Goal: Task Accomplishment & Management: Manage account settings

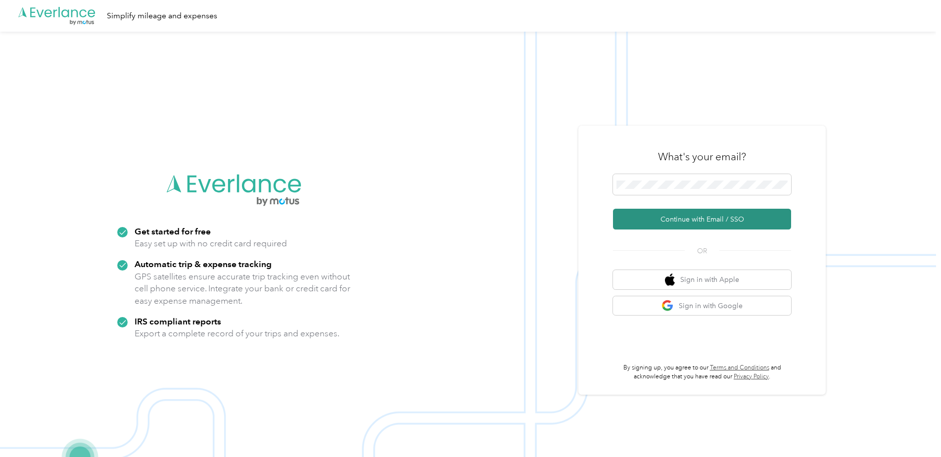
click at [723, 216] on button "Continue with Email / SSO" at bounding box center [702, 219] width 178 height 21
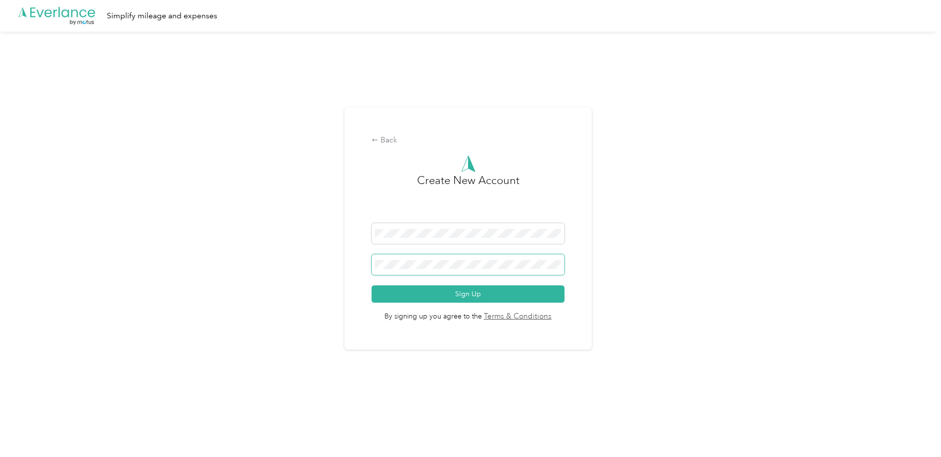
click at [371, 285] on button "Sign Up" at bounding box center [467, 293] width 192 height 17
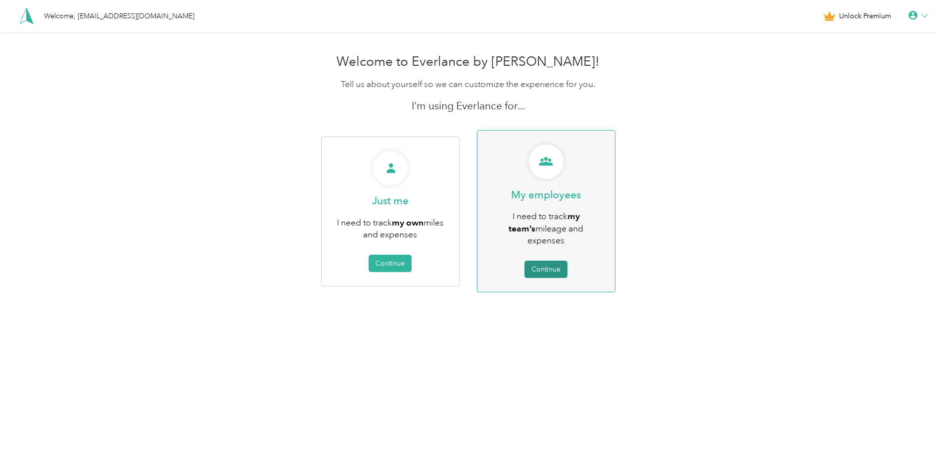
click at [557, 261] on button "Continue" at bounding box center [545, 269] width 43 height 17
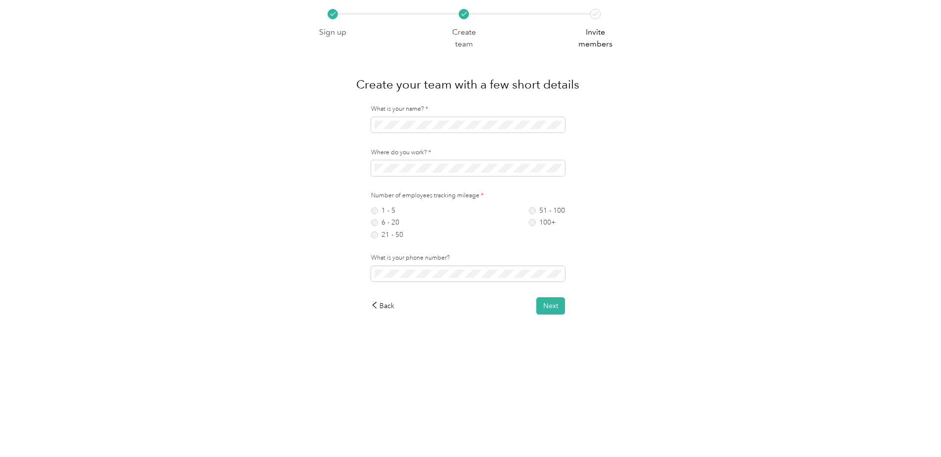
click at [360, 138] on div "What is your name? * Where do you work? * Number of employees tracking mileage …" at bounding box center [468, 210] width 312 height 210
click at [379, 212] on label "1 - 5" at bounding box center [387, 210] width 32 height 7
click at [553, 307] on button "Next" at bounding box center [550, 305] width 29 height 17
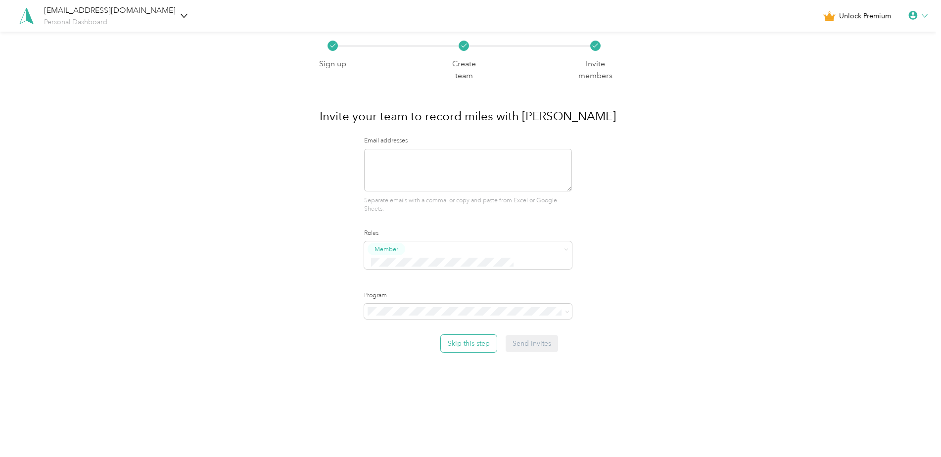
click at [475, 335] on button "Skip this step" at bounding box center [469, 343] width 56 height 17
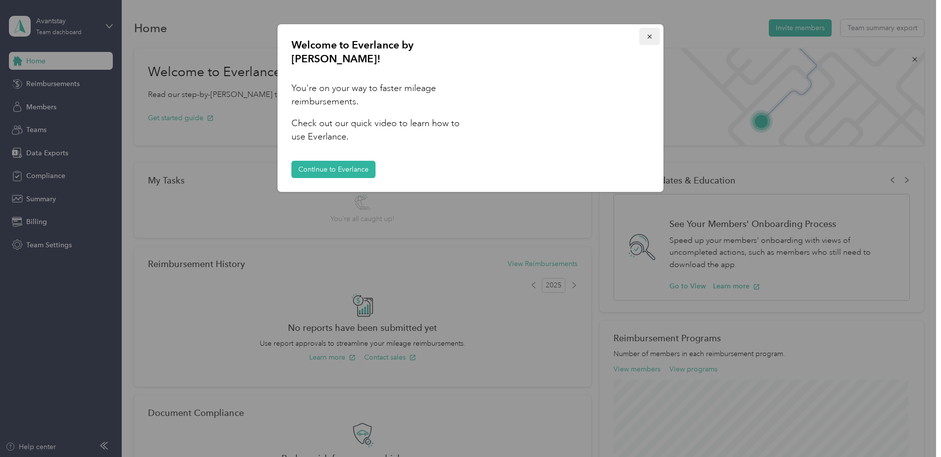
click at [653, 39] on button "button" at bounding box center [649, 36] width 21 height 17
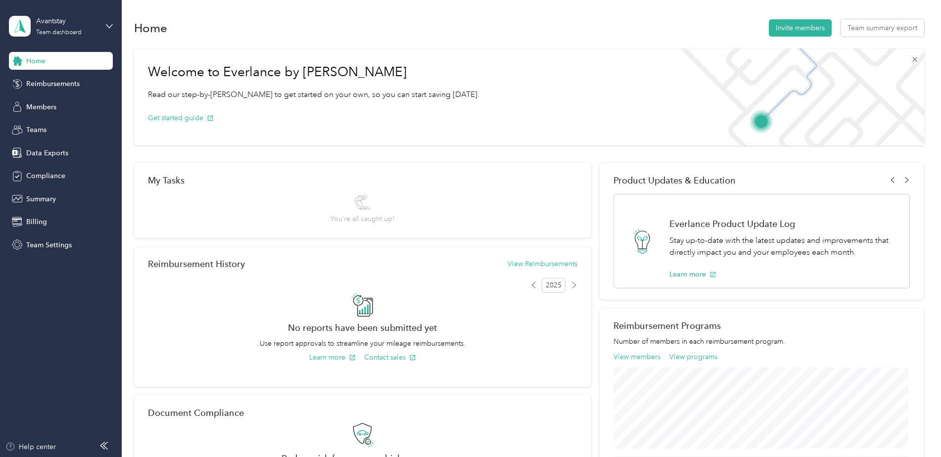
click at [910, 57] on icon at bounding box center [914, 59] width 8 height 8
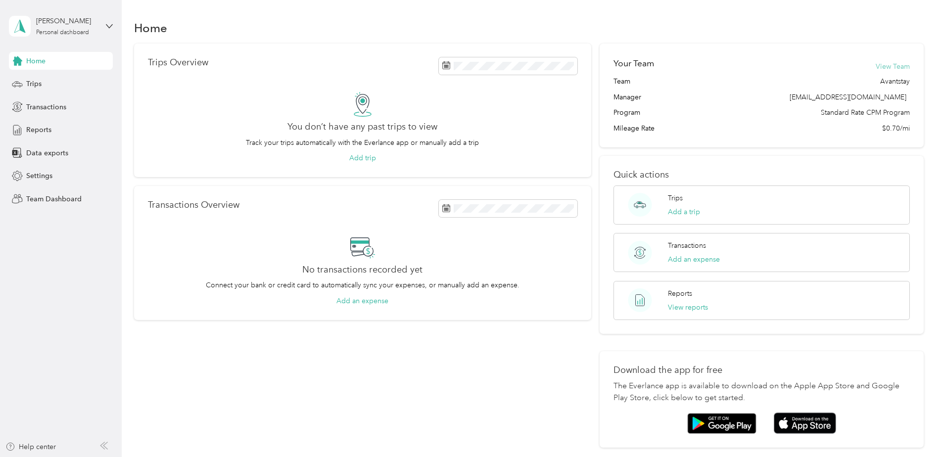
click at [895, 68] on button "View Team" at bounding box center [892, 66] width 34 height 10
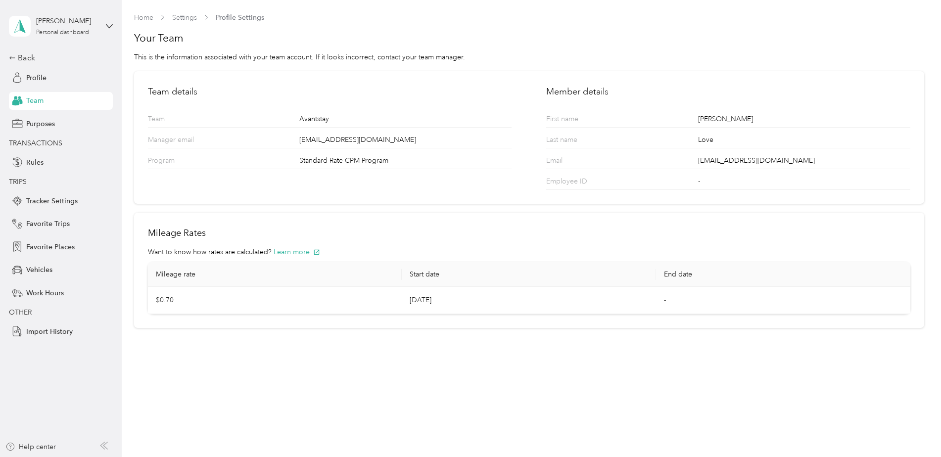
click at [111, 21] on div "[PERSON_NAME] Love Personal dashboard" at bounding box center [61, 26] width 104 height 35
click at [69, 89] on div "Team dashboard Personal dashboard Log out" at bounding box center [113, 98] width 194 height 62
click at [108, 24] on icon at bounding box center [109, 26] width 7 height 7
click at [43, 79] on div "Team dashboard" at bounding box center [44, 75] width 53 height 10
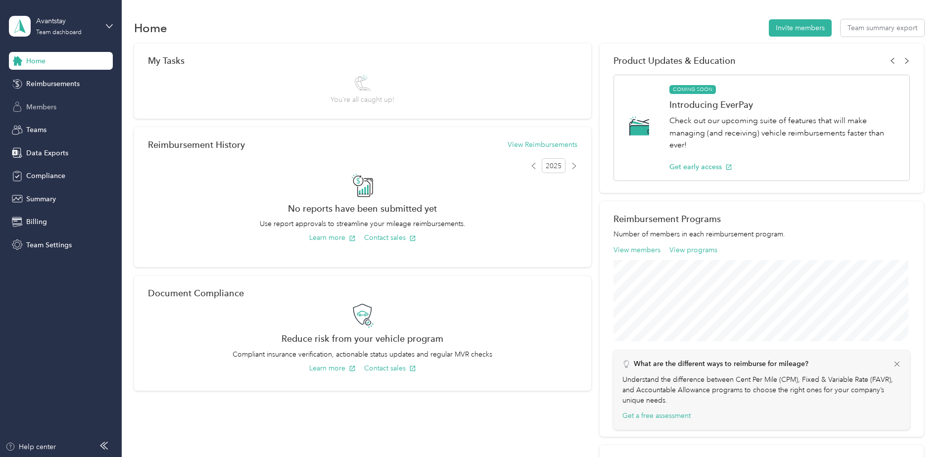
click at [50, 108] on span "Members" at bounding box center [41, 107] width 30 height 10
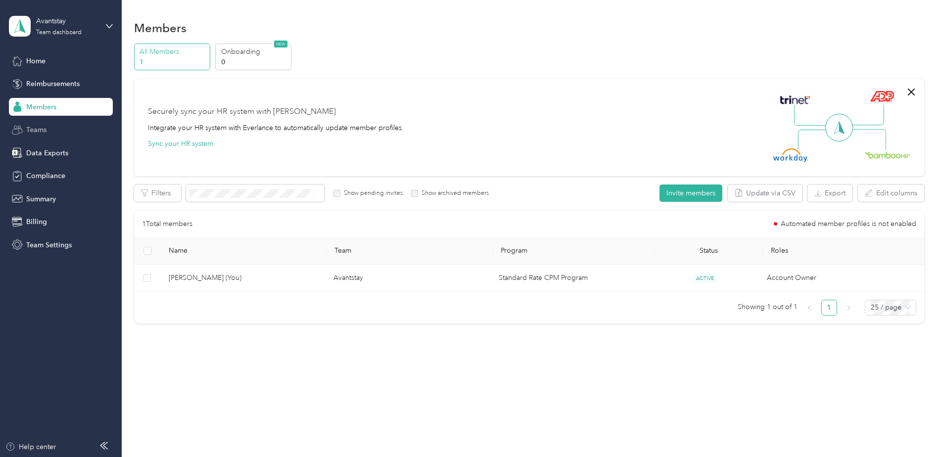
click at [38, 124] on div "Teams" at bounding box center [61, 130] width 104 height 18
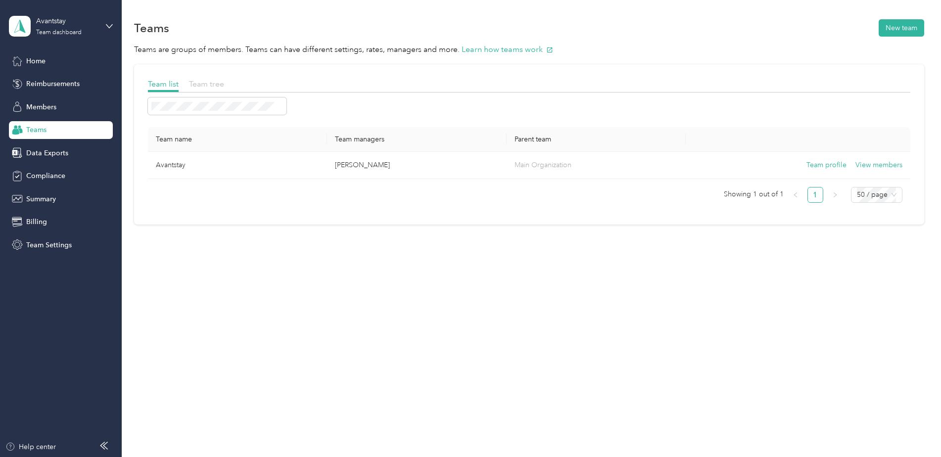
click at [199, 85] on span "Team tree" at bounding box center [206, 83] width 35 height 9
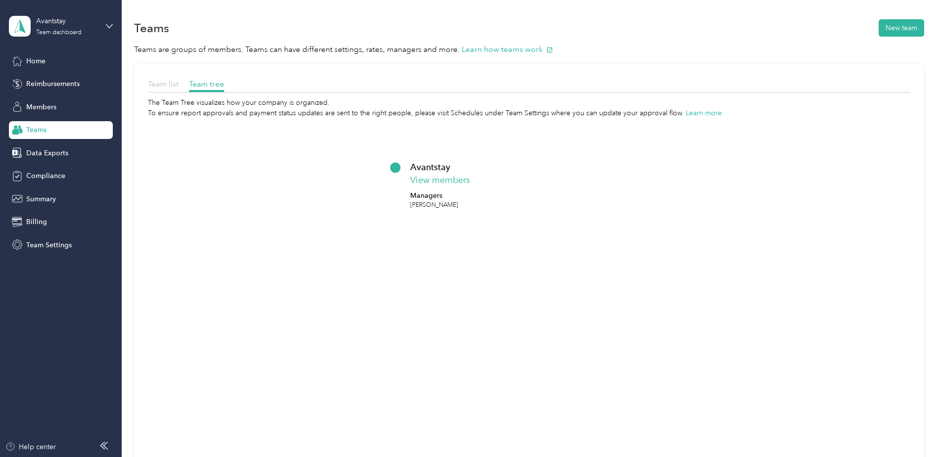
click at [160, 86] on span "Team list" at bounding box center [163, 83] width 31 height 9
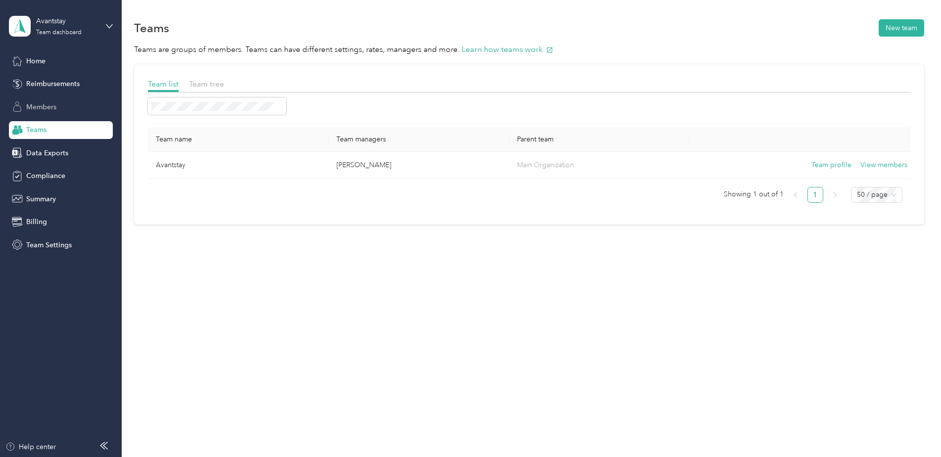
click at [57, 113] on div "Members" at bounding box center [61, 107] width 104 height 18
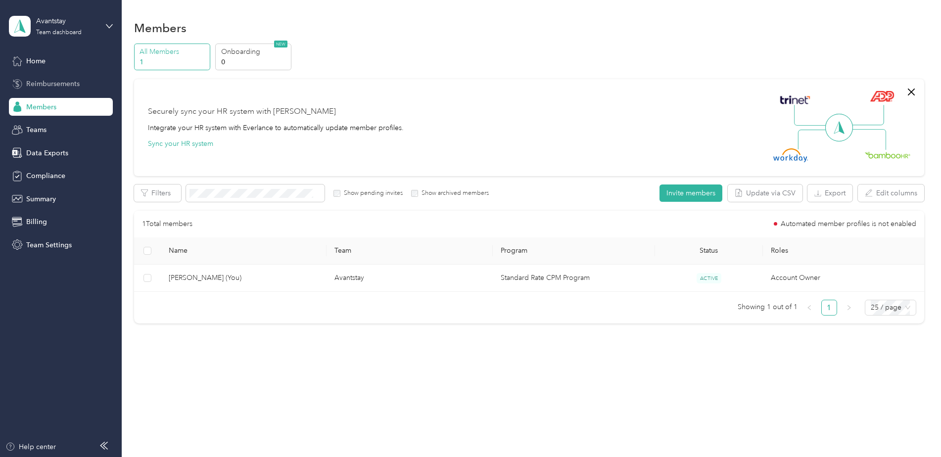
click at [44, 83] on span "Reimbursements" at bounding box center [52, 84] width 53 height 10
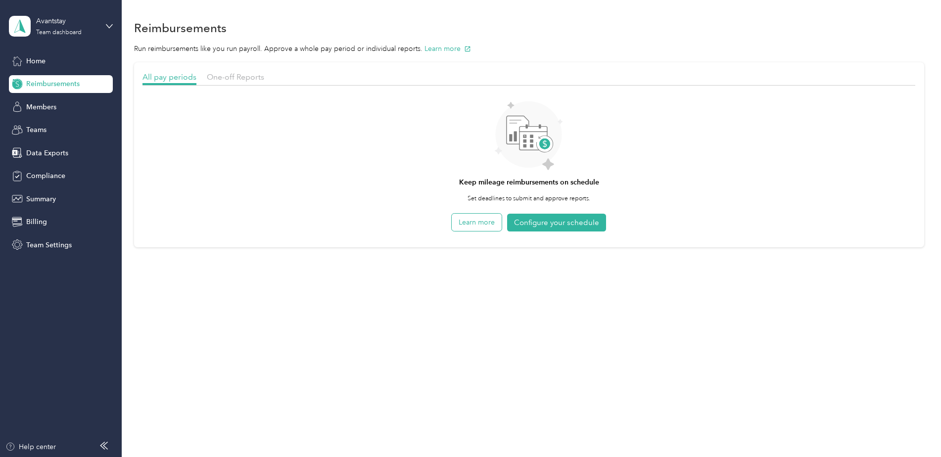
click at [485, 226] on button "Learn more" at bounding box center [477, 222] width 50 height 17
click at [594, 223] on button "Configure your schedule" at bounding box center [556, 223] width 99 height 18
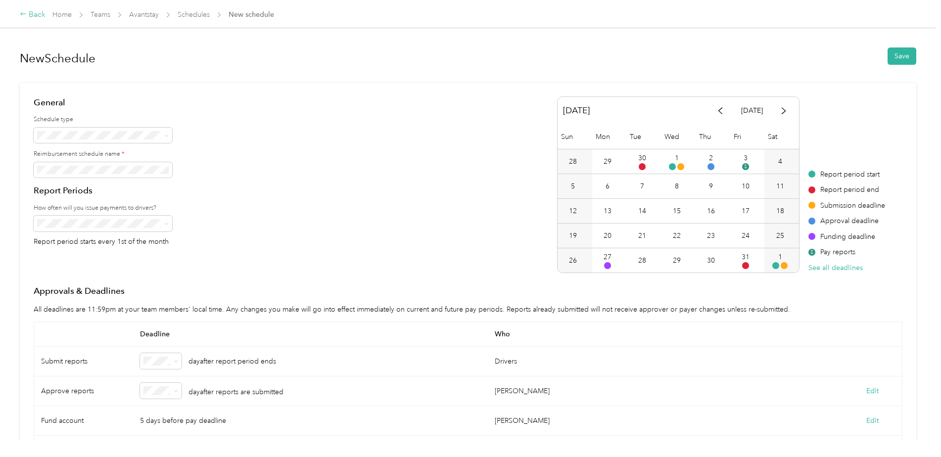
click at [31, 17] on div "Back" at bounding box center [33, 15] width 26 height 12
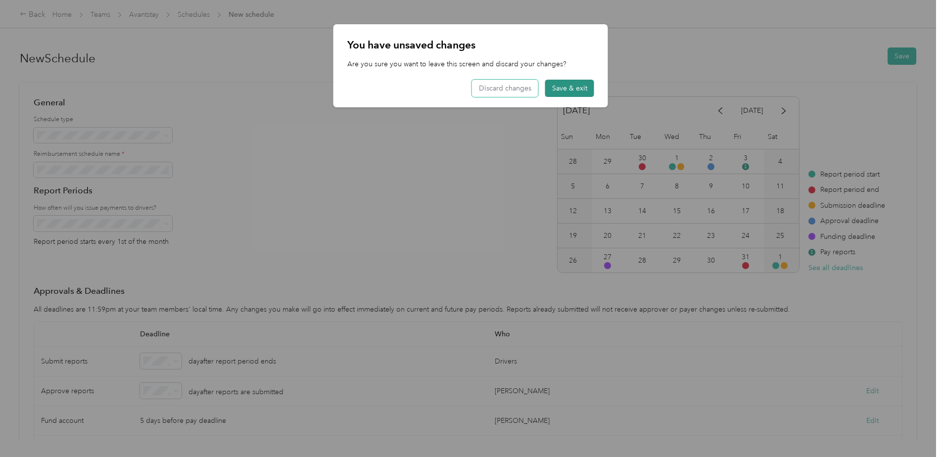
drag, startPoint x: 518, startPoint y: 91, endPoint x: 566, endPoint y: 88, distance: 48.6
click at [566, 88] on div "Discard changes Save & exit" at bounding box center [533, 88] width 122 height 17
click at [566, 88] on button "Save & exit" at bounding box center [569, 88] width 49 height 17
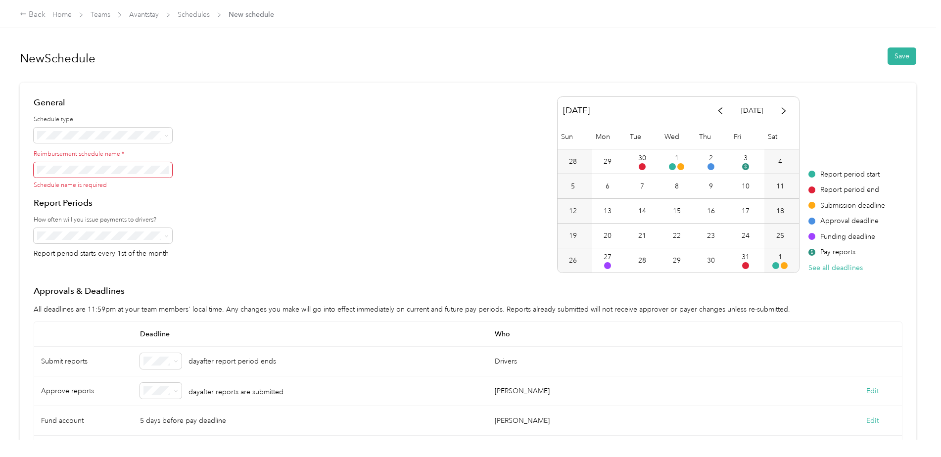
click at [17, 13] on div "Back Home Teams Avantstay Schedules New schedule" at bounding box center [470, 14] width 941 height 28
click at [31, 16] on div "Back" at bounding box center [33, 15] width 26 height 12
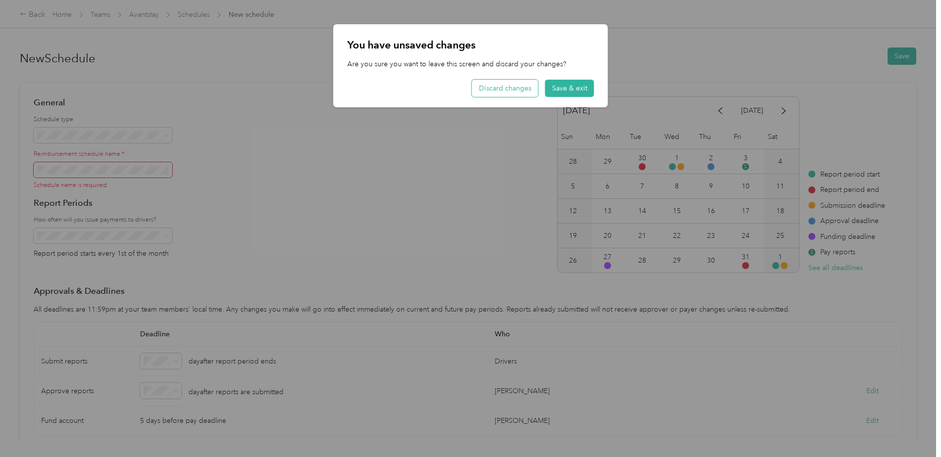
click at [505, 91] on button "Discard changes" at bounding box center [505, 88] width 66 height 17
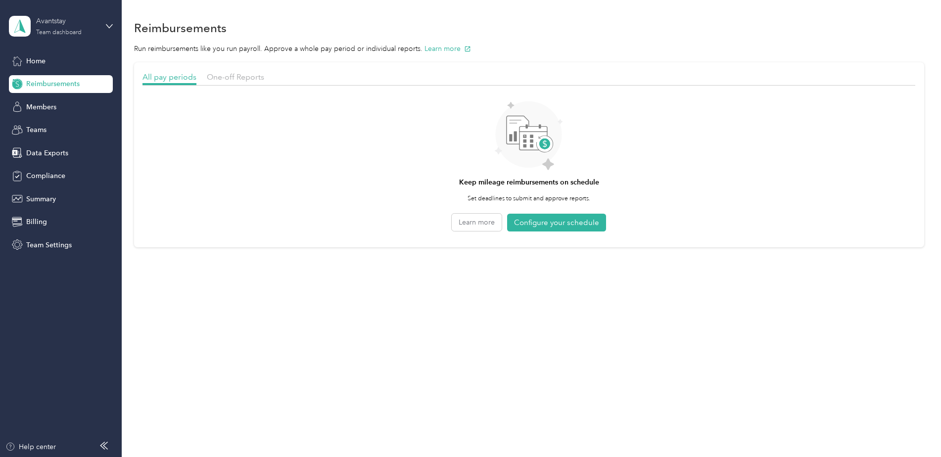
click at [76, 22] on div "Avantstay" at bounding box center [67, 21] width 62 height 10
click at [73, 110] on div "Members" at bounding box center [61, 107] width 104 height 18
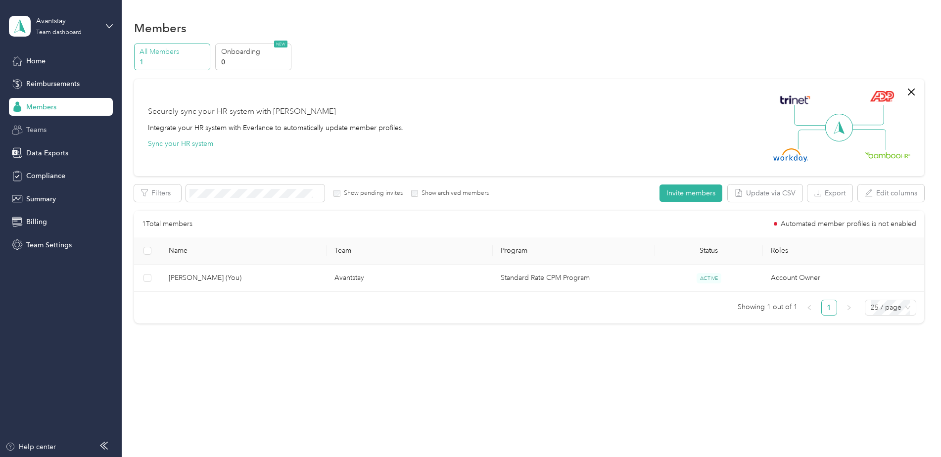
click at [62, 133] on div "Teams" at bounding box center [61, 130] width 104 height 18
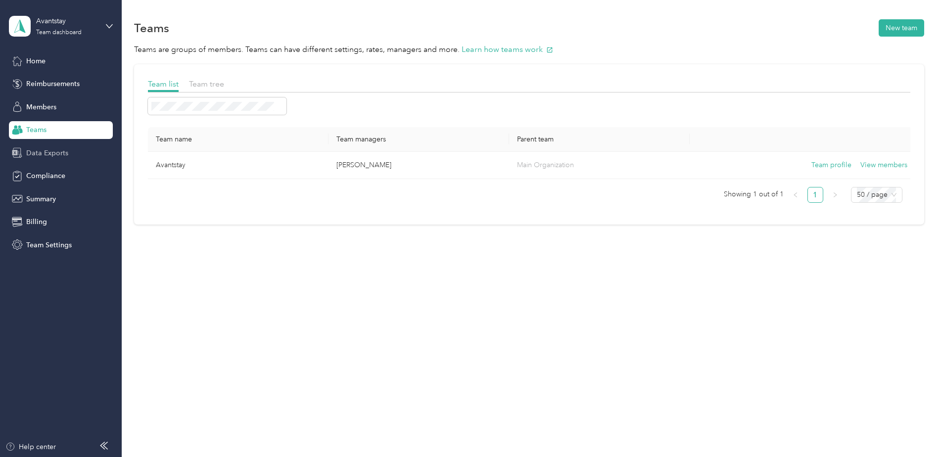
click at [63, 157] on span "Data Exports" at bounding box center [47, 153] width 42 height 10
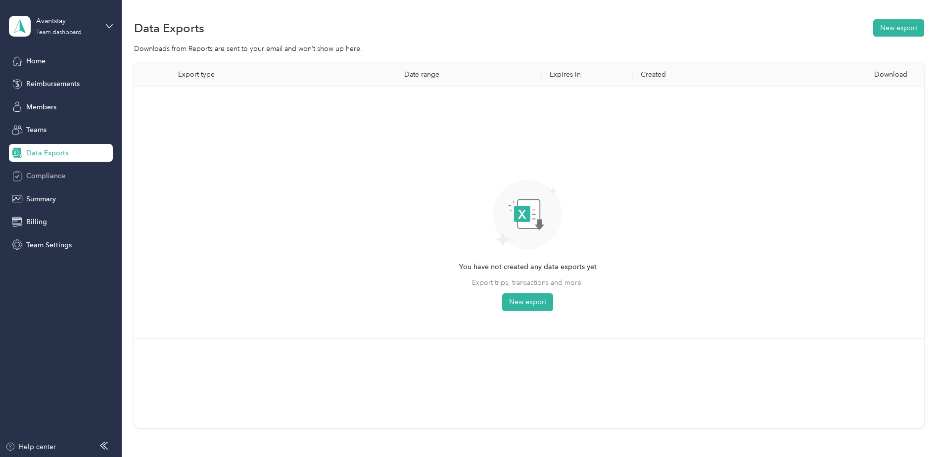
click at [62, 179] on span "Compliance" at bounding box center [45, 176] width 39 height 10
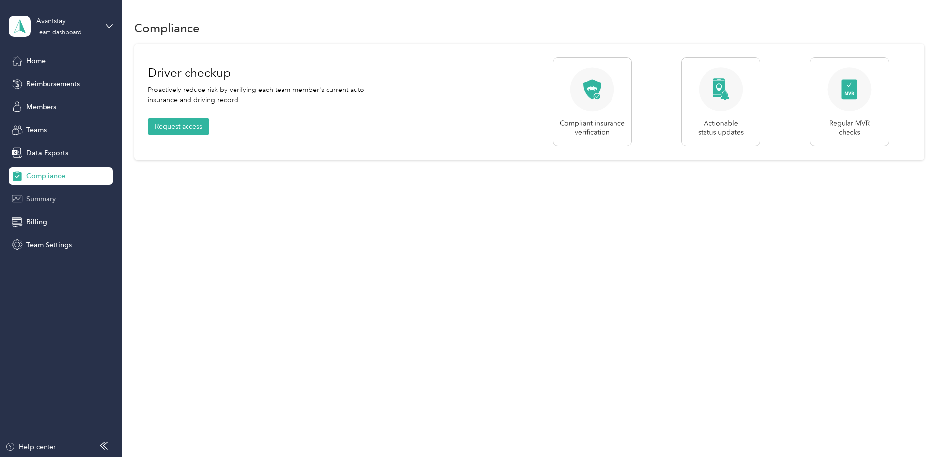
click at [53, 201] on span "Summary" at bounding box center [41, 199] width 30 height 10
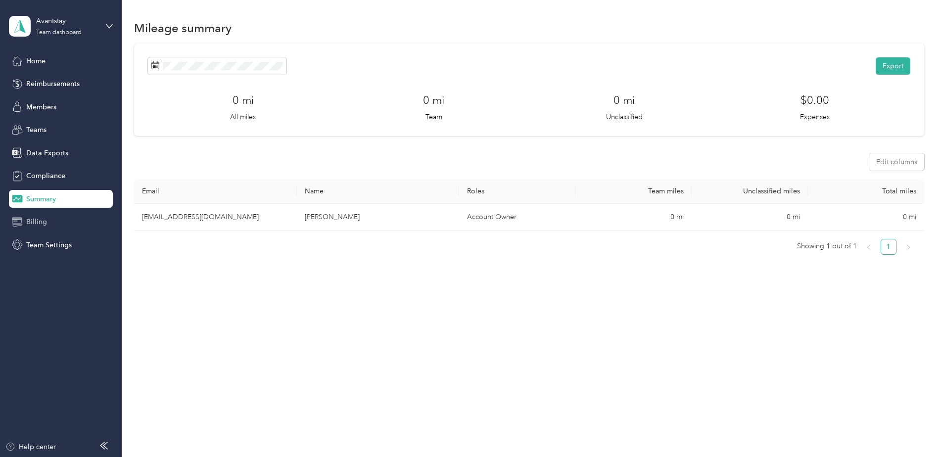
click at [44, 221] on span "Billing" at bounding box center [36, 222] width 21 height 10
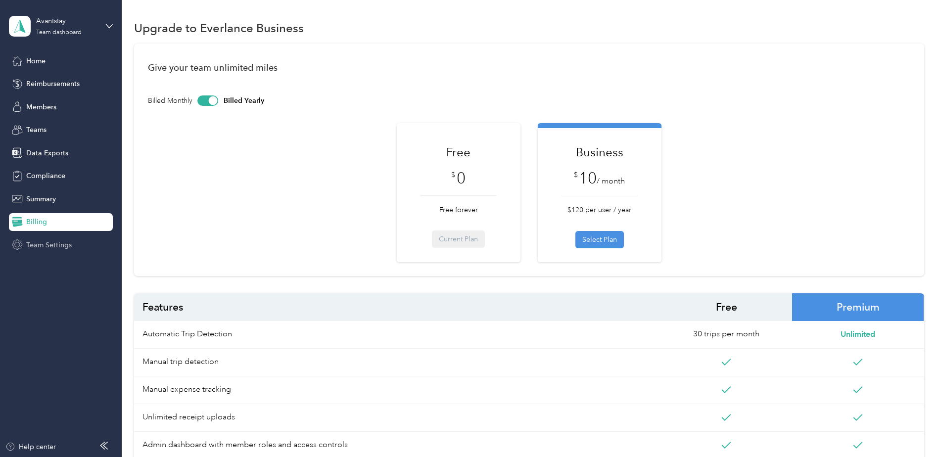
click at [54, 247] on span "Team Settings" at bounding box center [48, 245] width 45 height 10
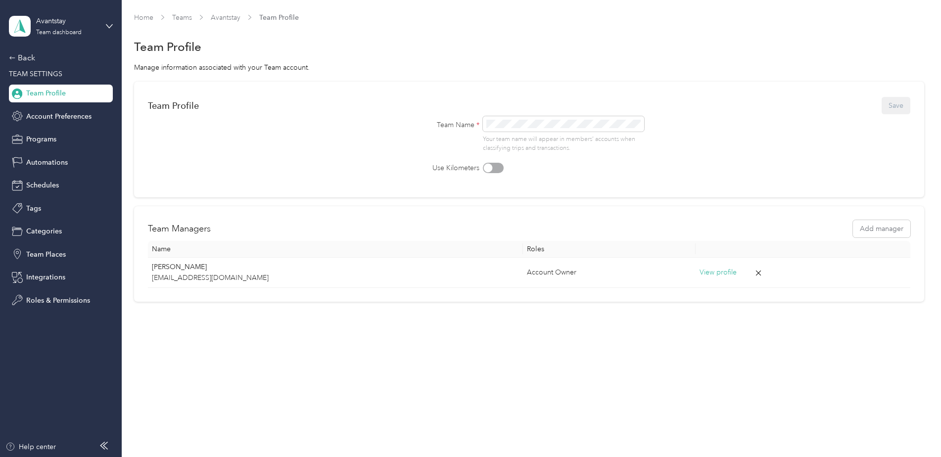
click at [51, 93] on span "Team Profile" at bounding box center [46, 93] width 40 height 10
click at [16, 58] on div "Back" at bounding box center [58, 58] width 99 height 12
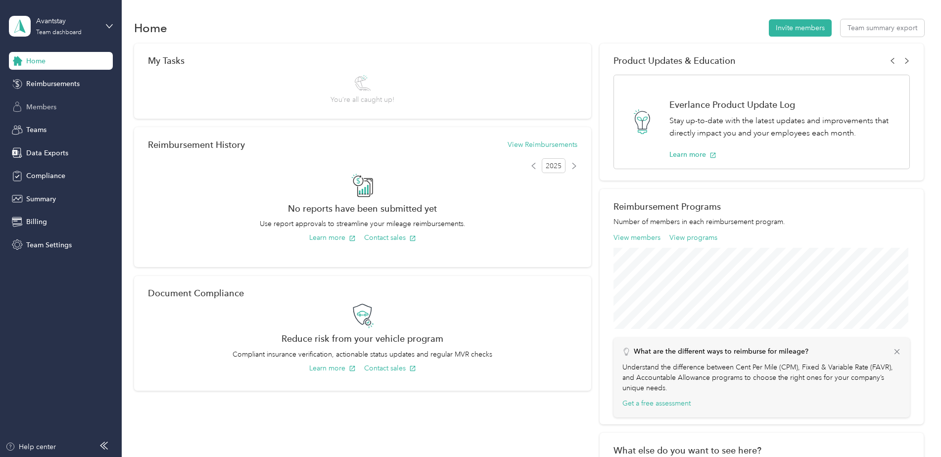
click at [52, 108] on span "Members" at bounding box center [41, 107] width 30 height 10
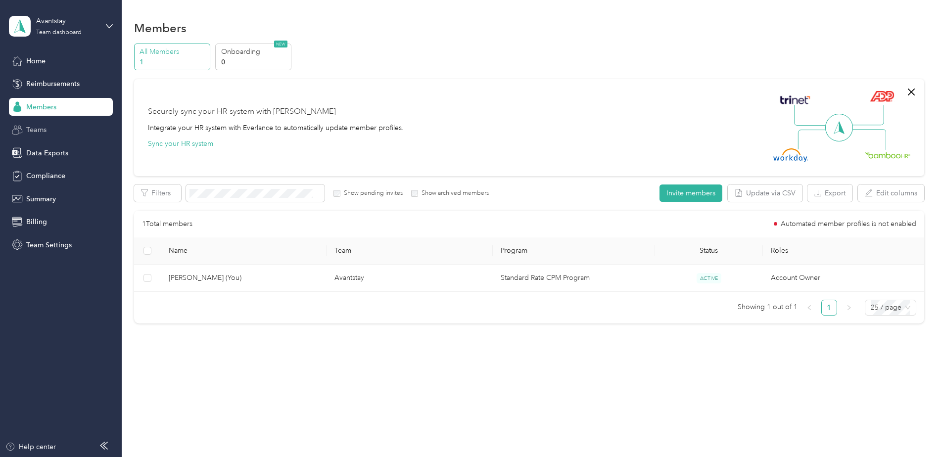
click at [48, 126] on div "Teams" at bounding box center [61, 130] width 104 height 18
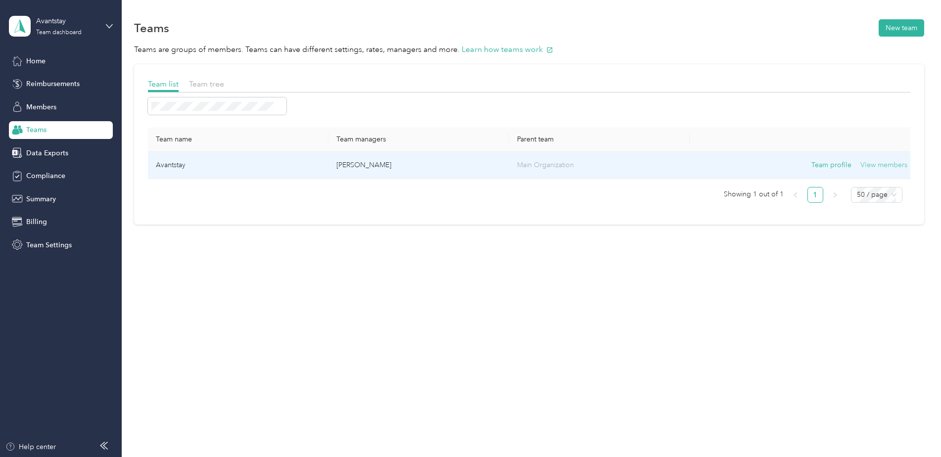
click at [879, 164] on button "View members" at bounding box center [883, 165] width 47 height 11
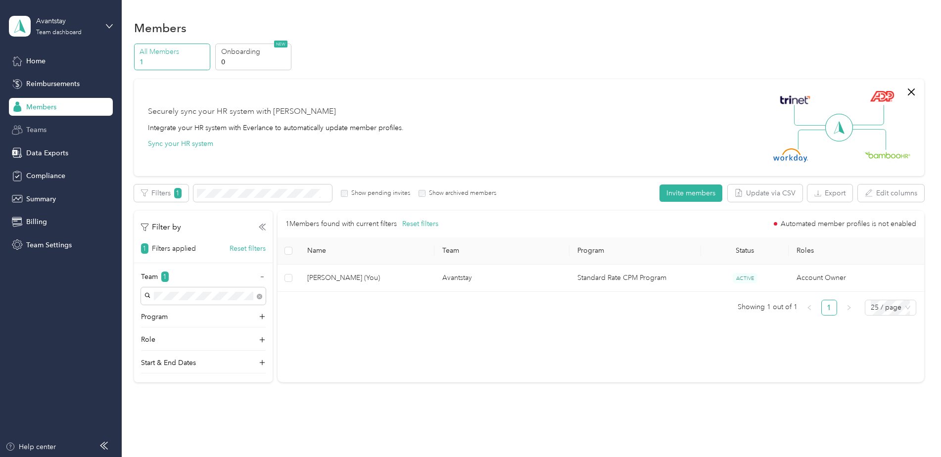
click at [29, 135] on span "Teams" at bounding box center [36, 130] width 20 height 10
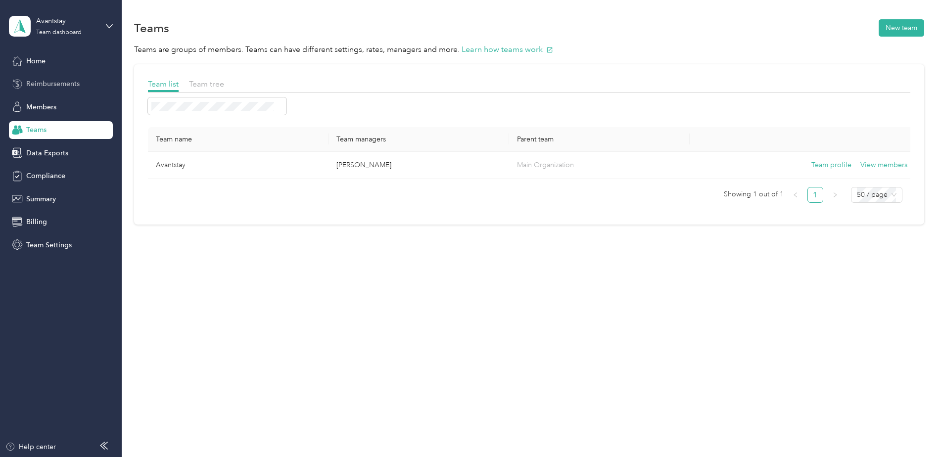
click at [52, 84] on span "Reimbursements" at bounding box center [52, 84] width 53 height 10
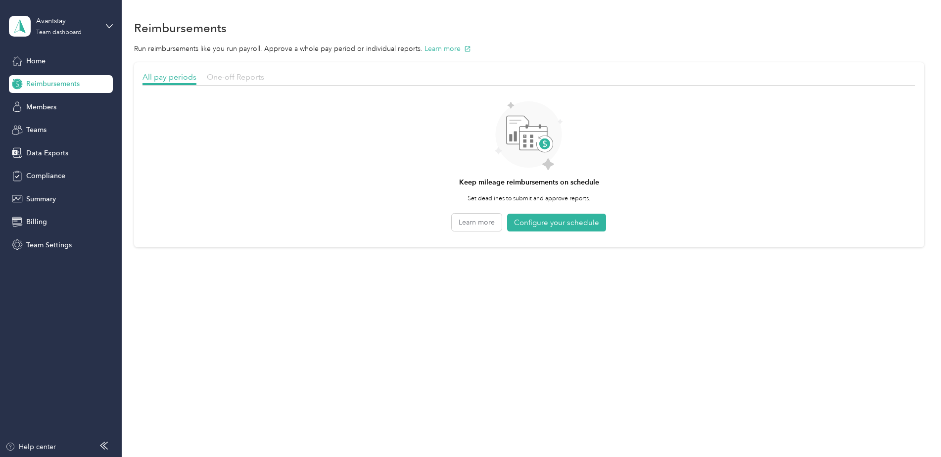
click at [225, 76] on span "One-off Reports" at bounding box center [235, 76] width 57 height 9
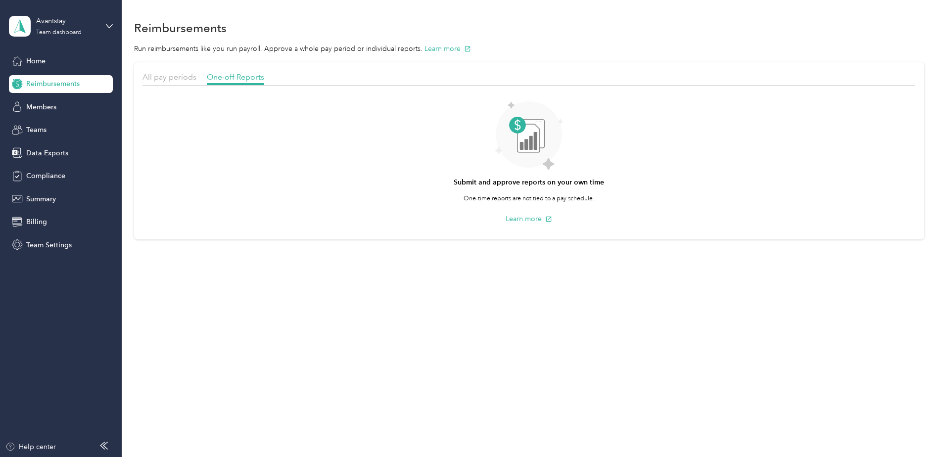
click at [162, 82] on div "All pay periods" at bounding box center [169, 77] width 54 height 12
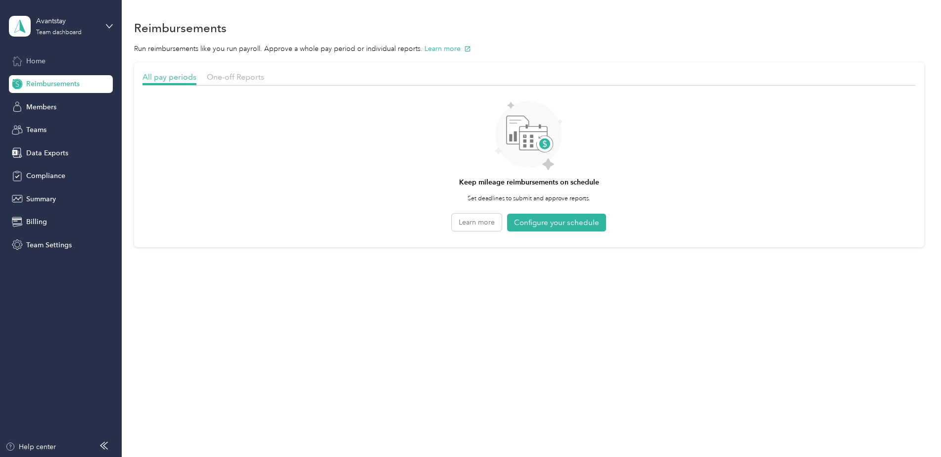
click at [50, 63] on div "Home" at bounding box center [61, 61] width 104 height 18
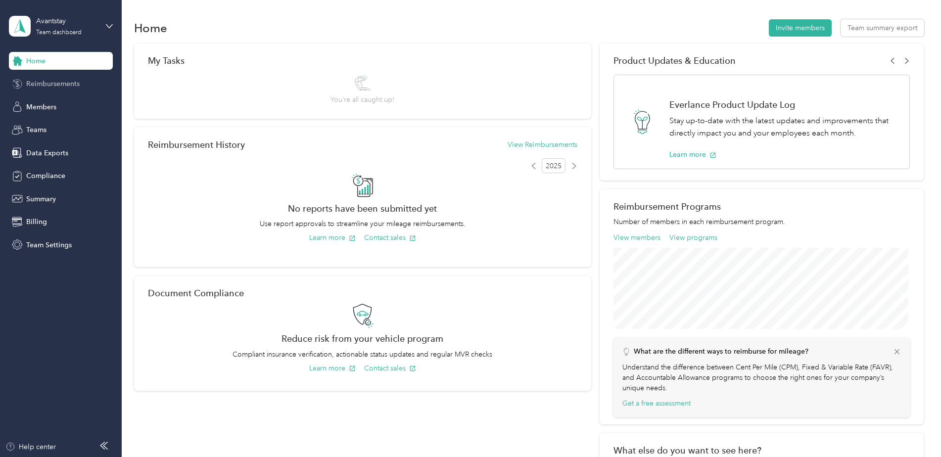
click at [70, 87] on span "Reimbursements" at bounding box center [52, 84] width 53 height 10
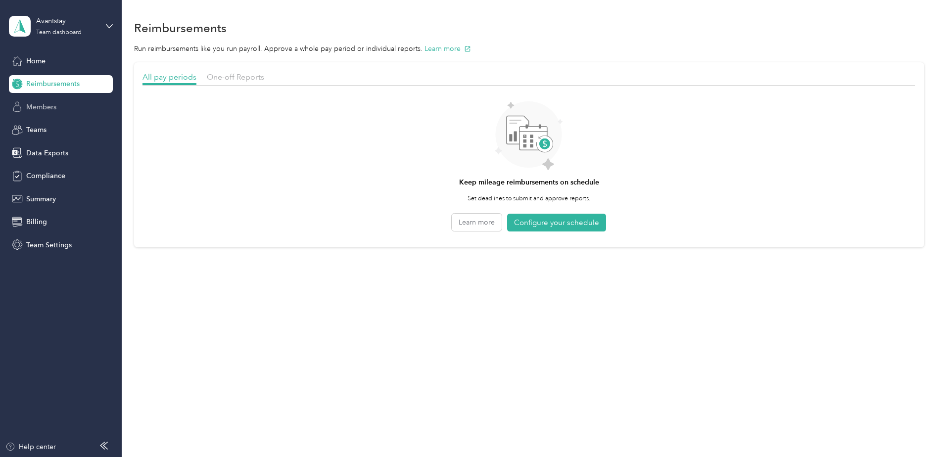
click at [44, 110] on span "Members" at bounding box center [41, 107] width 30 height 10
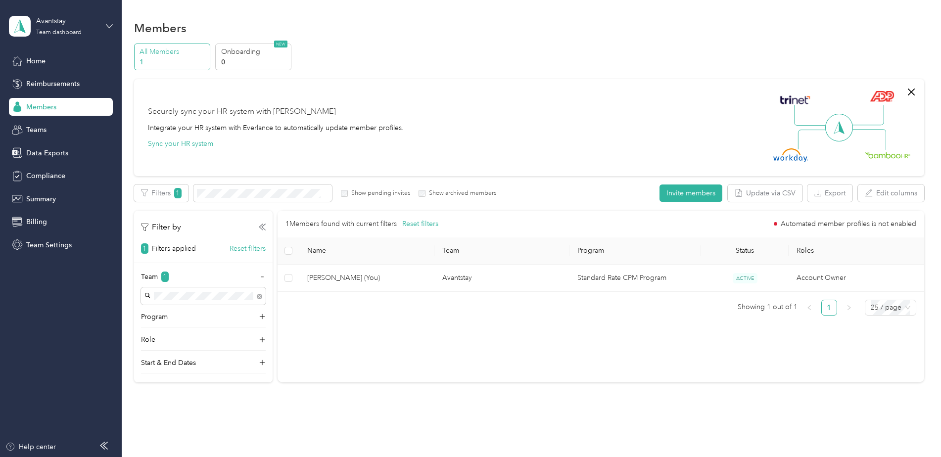
click at [108, 26] on icon at bounding box center [109, 25] width 6 height 3
click at [84, 103] on div "Personal dashboard" at bounding box center [113, 103] width 194 height 17
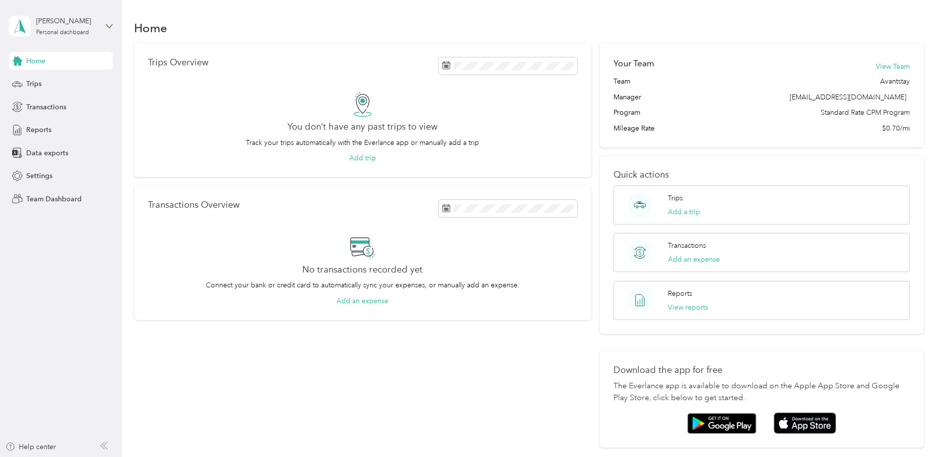
click at [107, 24] on icon at bounding box center [109, 26] width 7 height 7
click at [80, 84] on div "Team dashboard" at bounding box center [113, 78] width 194 height 17
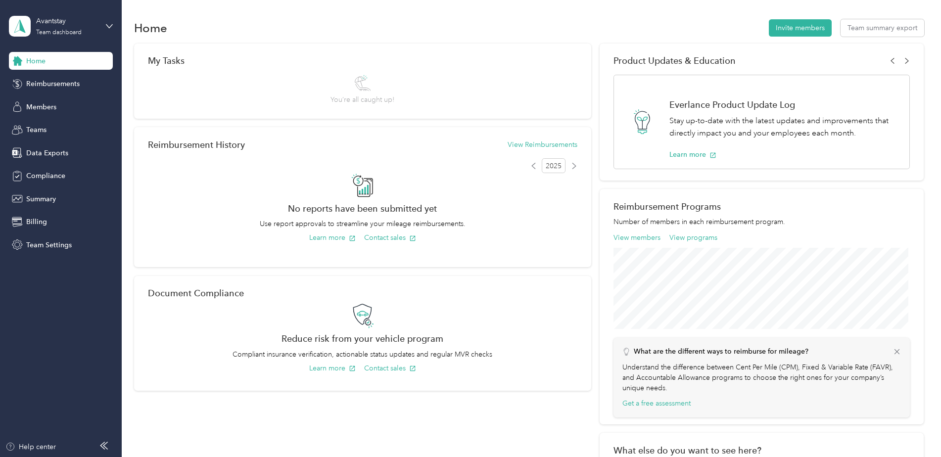
click at [105, 28] on div "Avantstay Team dashboard" at bounding box center [61, 26] width 104 height 35
click at [68, 104] on div "Personal dashboard" at bounding box center [113, 98] width 194 height 17
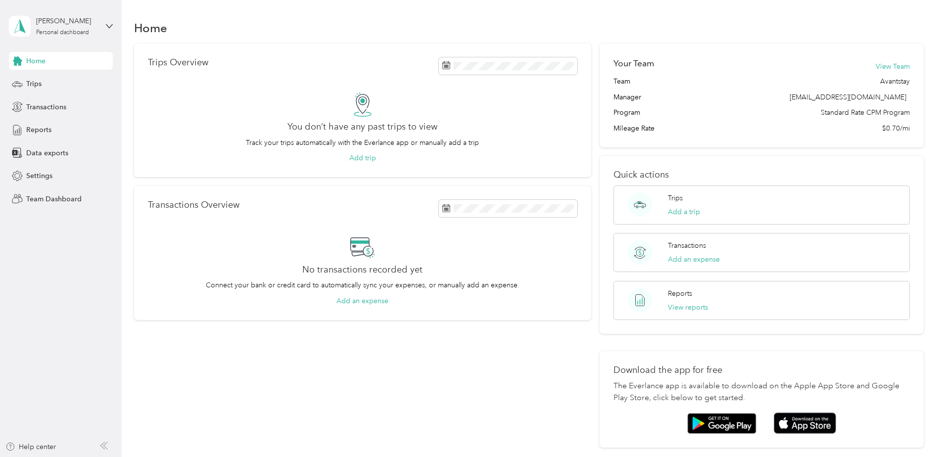
click at [109, 22] on div "Regina Love Personal dashboard" at bounding box center [61, 26] width 104 height 35
click at [79, 79] on div "Team dashboard" at bounding box center [113, 75] width 194 height 17
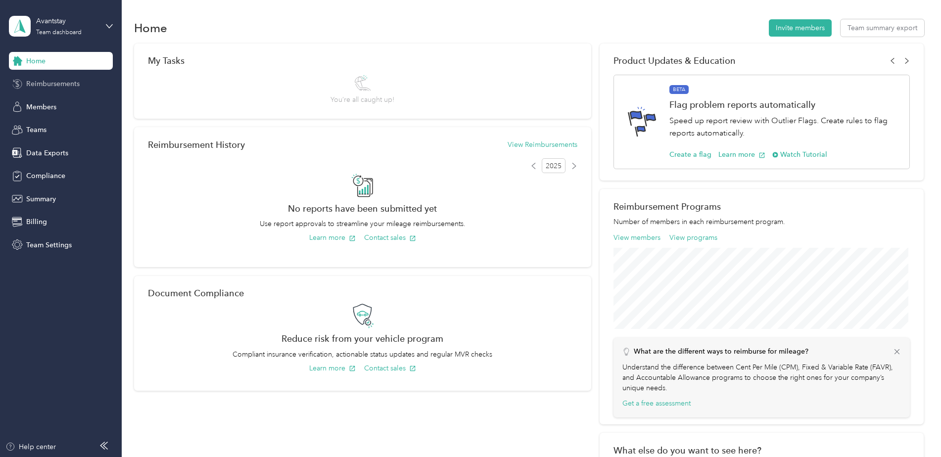
click at [56, 83] on span "Reimbursements" at bounding box center [52, 84] width 53 height 10
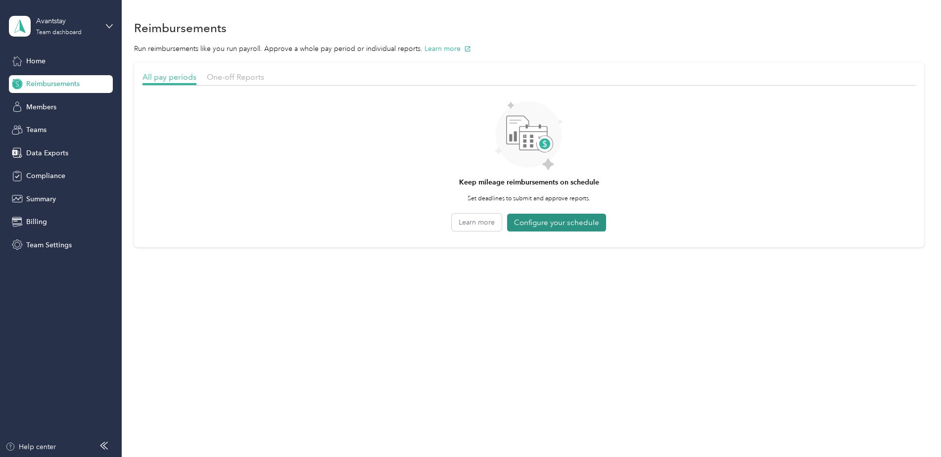
click at [588, 224] on button "Configure your schedule" at bounding box center [556, 223] width 99 height 18
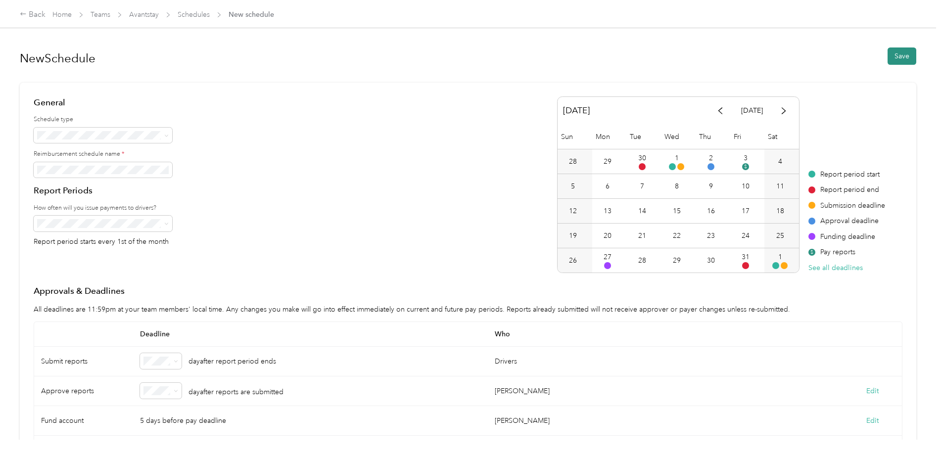
click at [902, 57] on button "Save" at bounding box center [901, 55] width 29 height 17
click at [902, 47] on button "Save" at bounding box center [901, 55] width 29 height 17
click at [35, 13] on div "Back" at bounding box center [33, 15] width 26 height 12
click at [30, 16] on div "Back" at bounding box center [33, 15] width 26 height 12
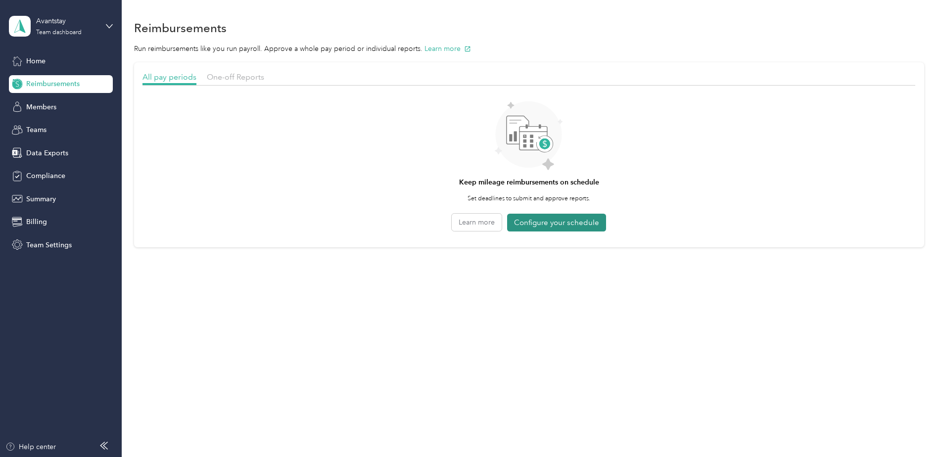
click at [565, 219] on button "Configure your schedule" at bounding box center [556, 223] width 99 height 18
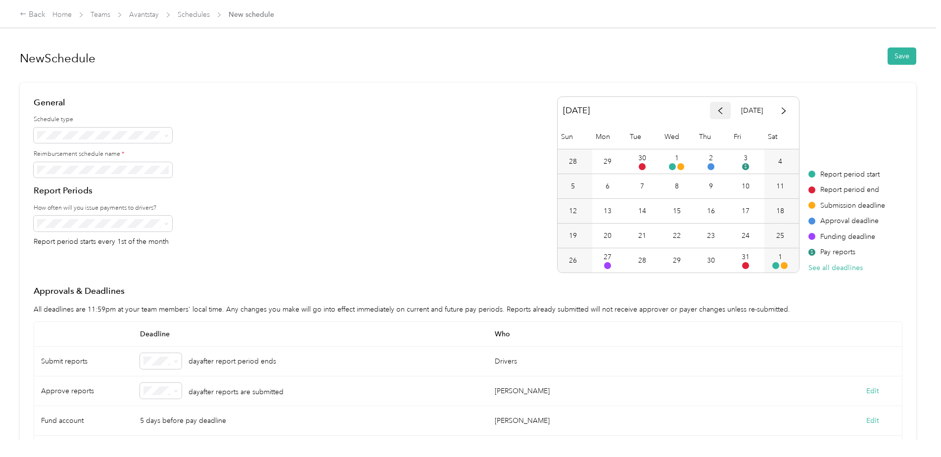
click at [721, 108] on span "button" at bounding box center [720, 110] width 7 height 8
click at [166, 224] on icon at bounding box center [166, 224] width 4 height 4
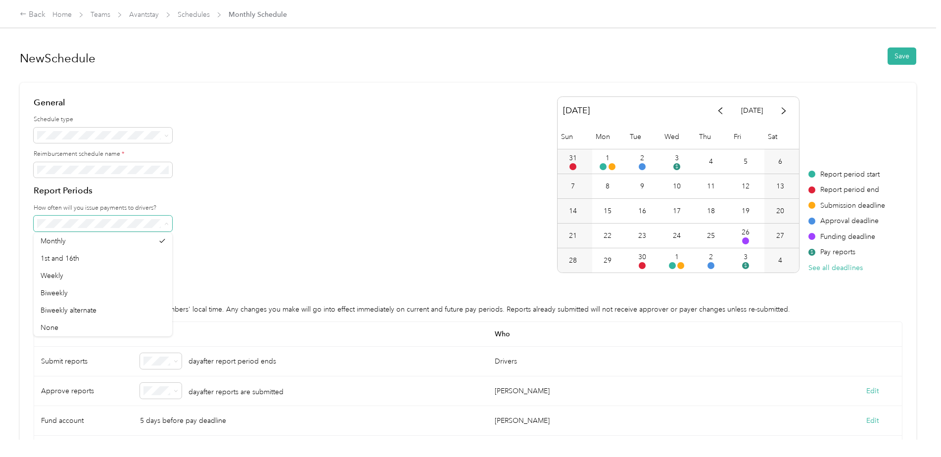
click at [166, 224] on icon at bounding box center [166, 224] width 4 height 4
click at [890, 52] on button "Save" at bounding box center [901, 55] width 29 height 17
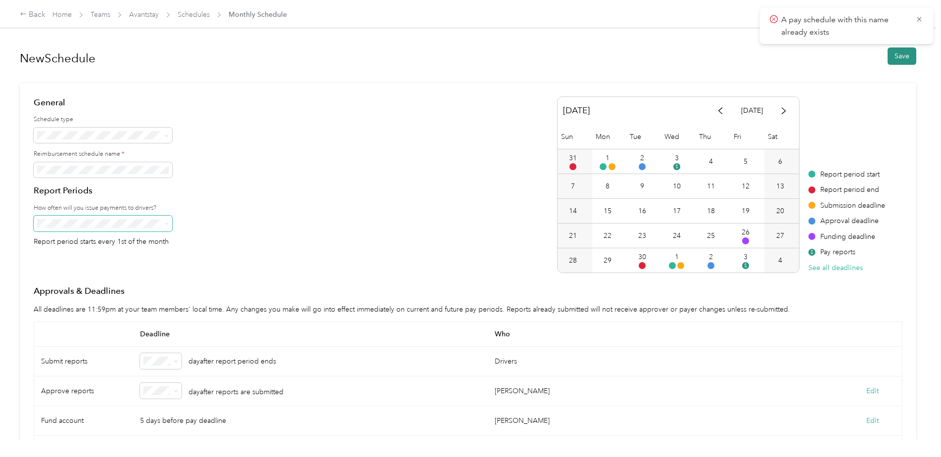
click at [895, 60] on button "Save" at bounding box center [901, 55] width 29 height 17
click at [15, 170] on div "New Schedule Save General Schedule type Reimbursement schedule name * Report Pe…" at bounding box center [468, 220] width 936 height 440
click at [184, 85] on article "General Schedule type Reimbursement schedule name * Report Periods How often wi…" at bounding box center [468, 332] width 896 height 499
click at [917, 19] on icon at bounding box center [919, 19] width 8 height 9
click at [915, 23] on icon at bounding box center [919, 19] width 8 height 9
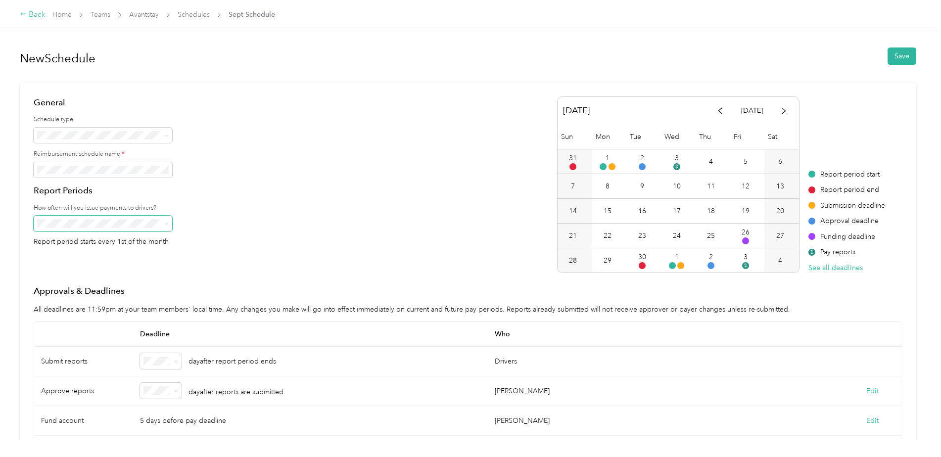
click at [36, 11] on div "Back" at bounding box center [33, 15] width 26 height 12
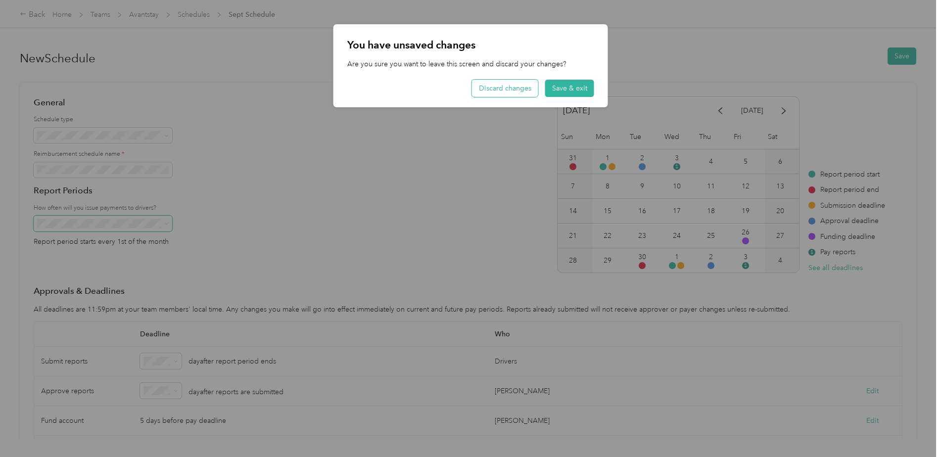
click at [498, 87] on button "Discard changes" at bounding box center [505, 88] width 66 height 17
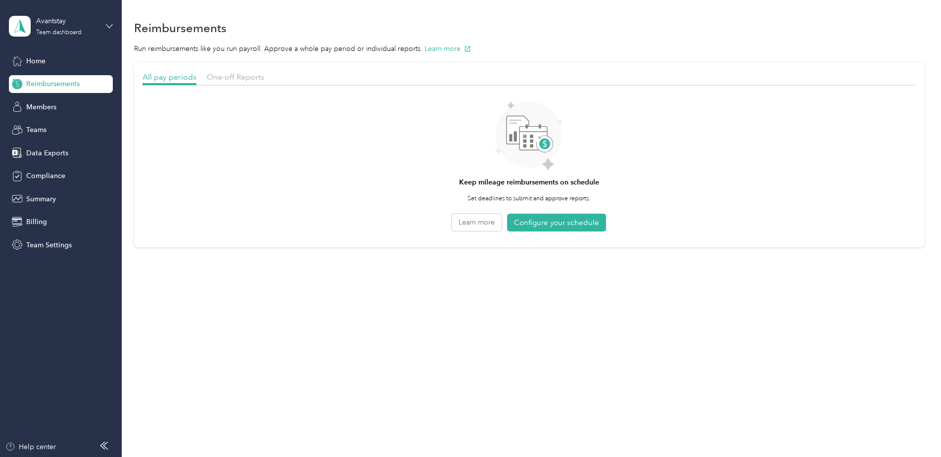
click at [108, 26] on icon at bounding box center [109, 25] width 6 height 3
click at [55, 125] on div "Log out" at bounding box center [113, 126] width 194 height 17
